Goal: Task Accomplishment & Management: Manage account settings

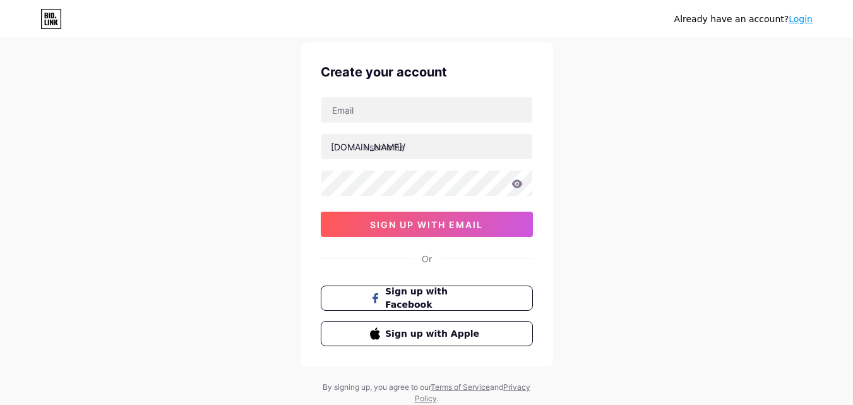
scroll to position [78, 0]
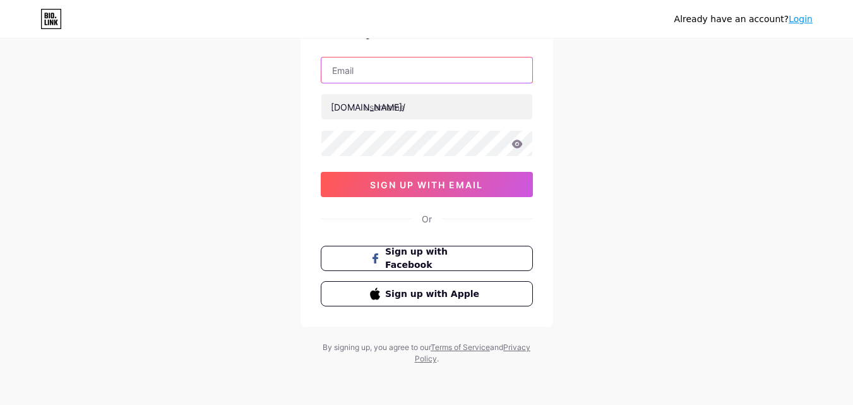
click at [371, 75] on input "text" at bounding box center [426, 69] width 211 height 25
paste input "himalayatribe.marketing@gmail.com"
type input "himalayatribe.marketing@gmail.com"
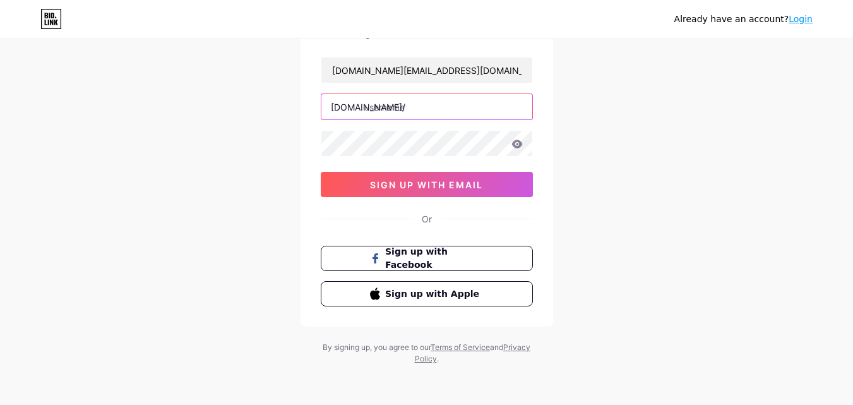
click at [397, 111] on input "text" at bounding box center [426, 106] width 211 height 25
paste input "himalayatribe"
type input "himalayatribe"
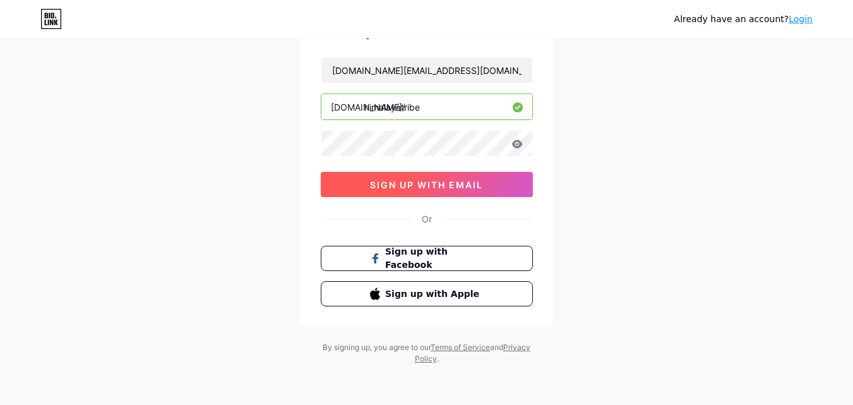
click at [364, 184] on button "sign up with email" at bounding box center [427, 184] width 212 height 25
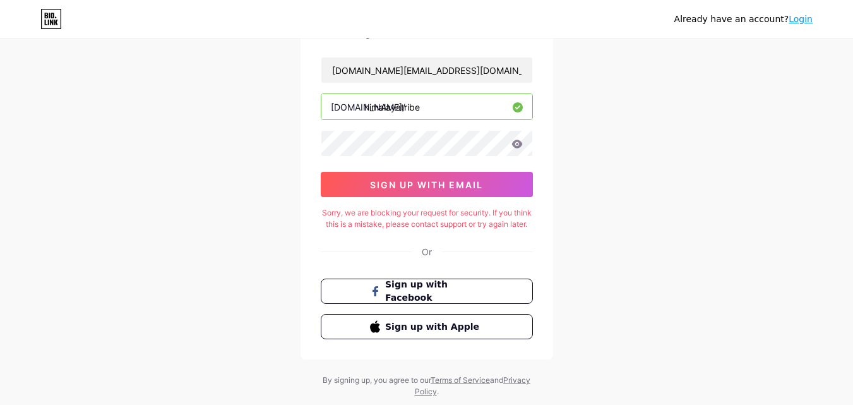
click at [807, 23] on link "Login" at bounding box center [801, 19] width 24 height 10
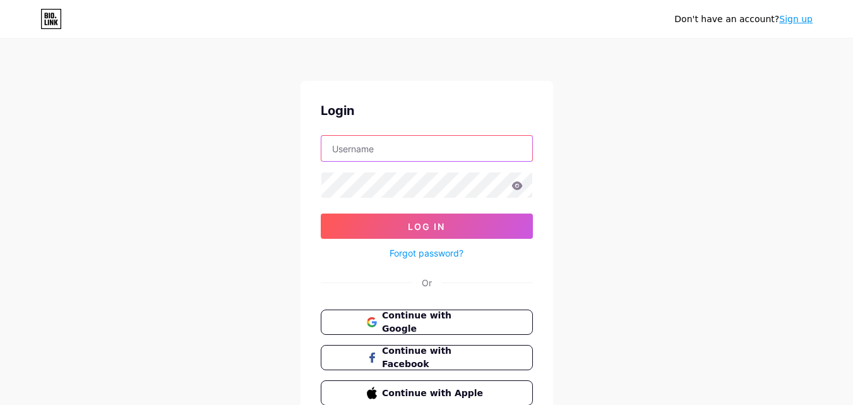
type input "himalayatribe.marketing@gmail.com"
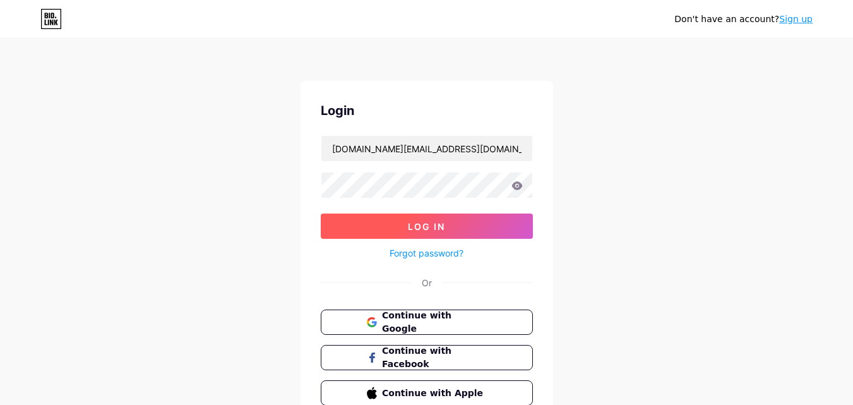
click at [429, 227] on span "Log In" at bounding box center [426, 226] width 37 height 11
click at [494, 325] on button "Continue with Google" at bounding box center [426, 322] width 215 height 26
